Goal: Task Accomplishment & Management: Use online tool/utility

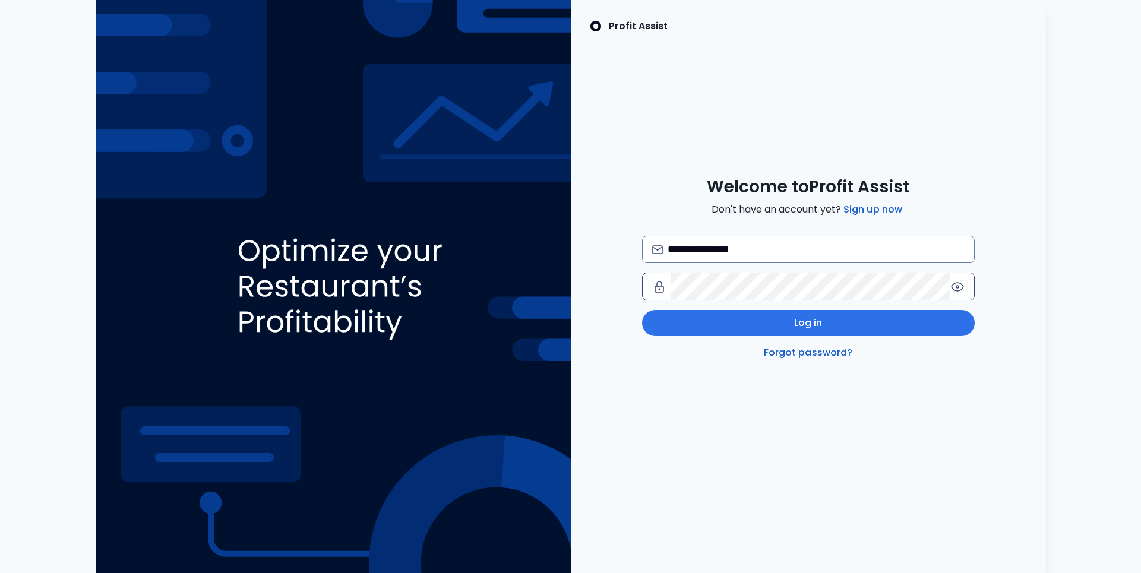
type input "**********"
click at [776, 321] on button "Log in" at bounding box center [808, 323] width 333 height 26
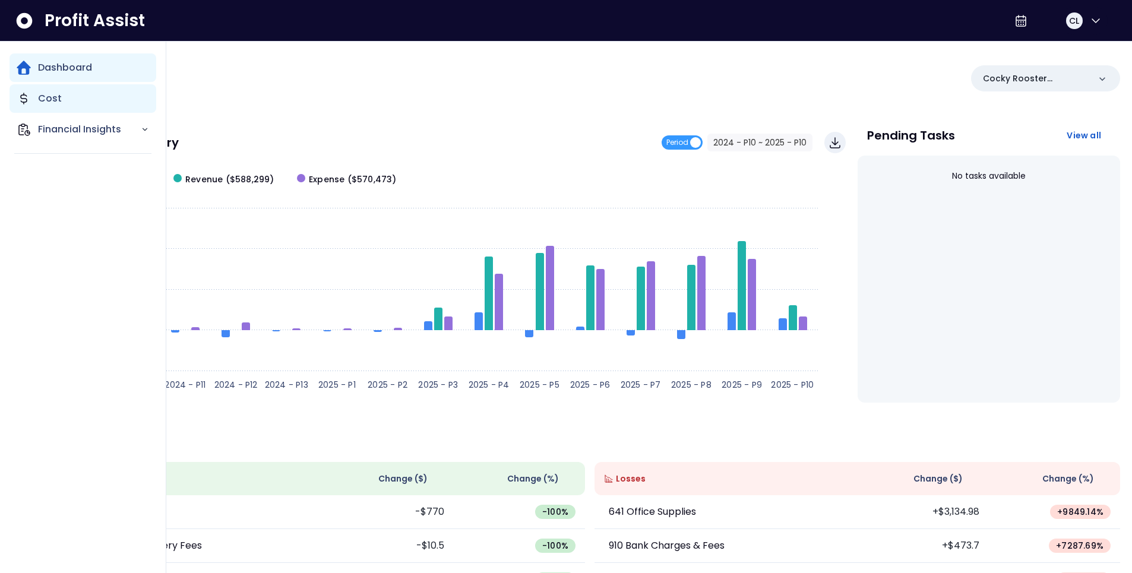
click at [31, 107] on div "Cost" at bounding box center [83, 98] width 147 height 29
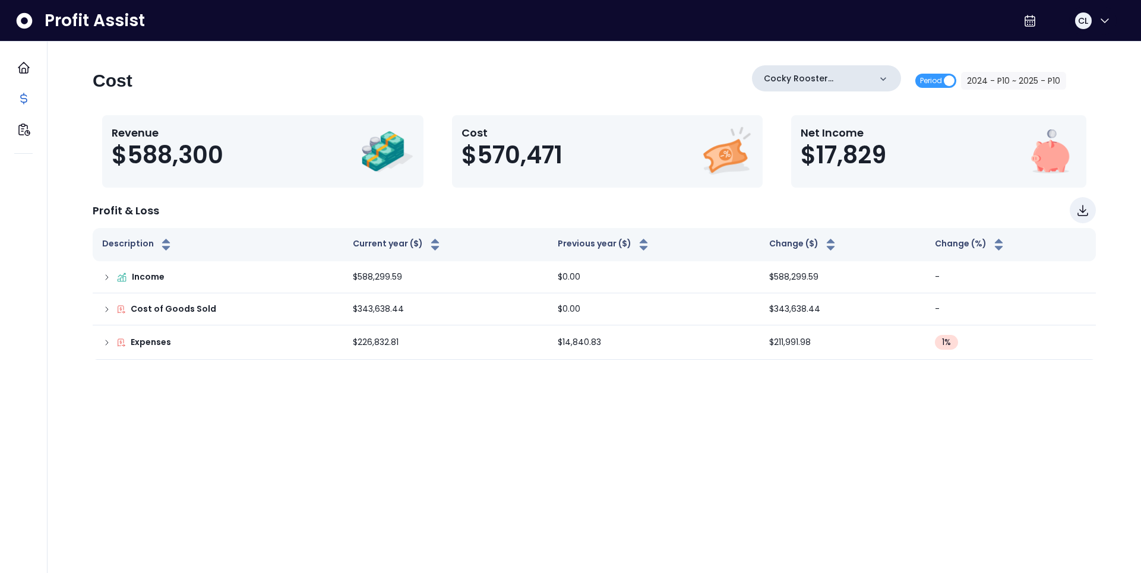
click at [883, 81] on icon at bounding box center [883, 79] width 12 height 12
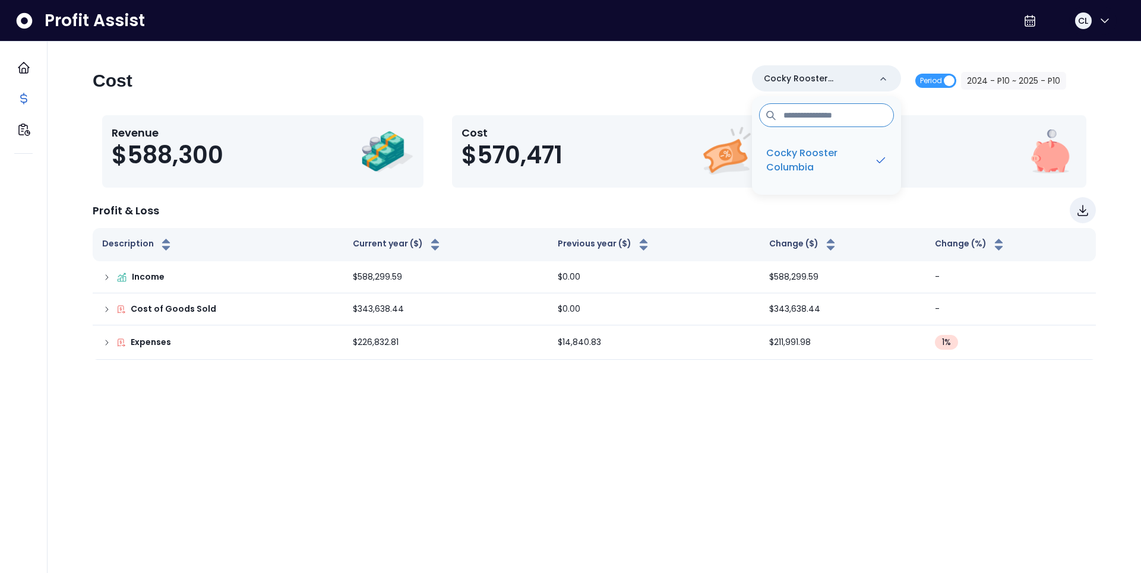
click at [702, 90] on div "Cost Cocky Rooster Columbia Cocky Rooster Columbia Period 2024 - P10 ~ 2025 - P…" at bounding box center [580, 85] width 974 height 40
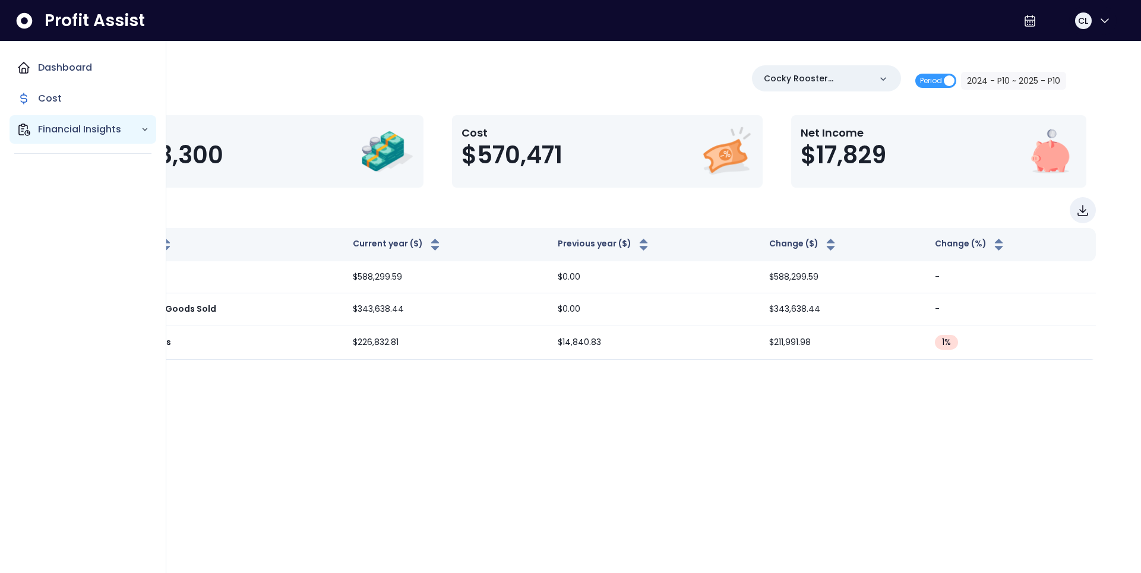
click at [38, 129] on div "Financial Insights" at bounding box center [83, 129] width 147 height 29
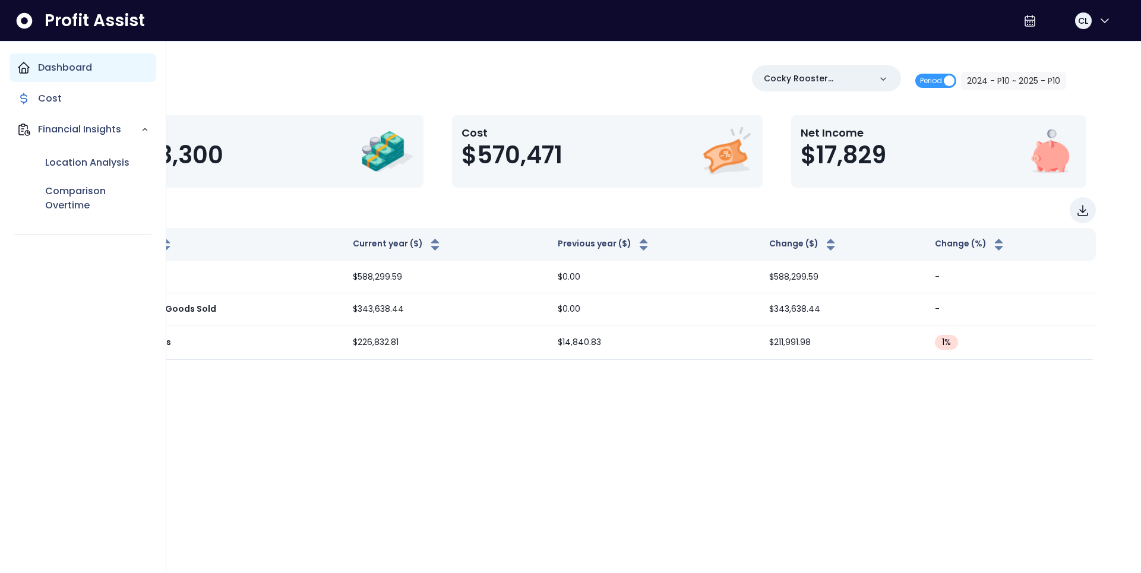
click at [66, 70] on p "Dashboard" at bounding box center [65, 68] width 54 height 14
